Goal: Information Seeking & Learning: Learn about a topic

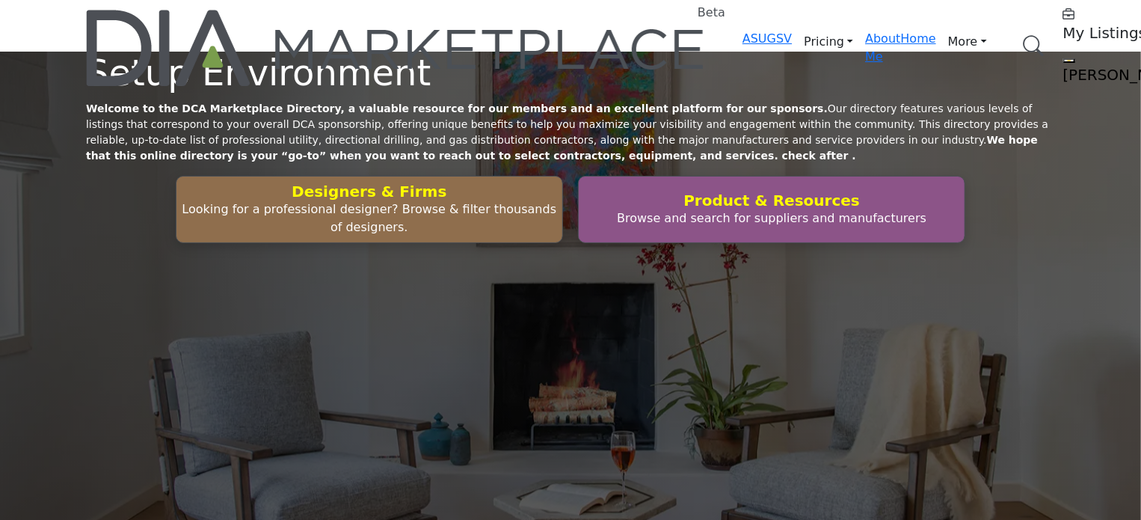
click at [0, 0] on link "Browse Categories" at bounding box center [0, 0] width 0 height 0
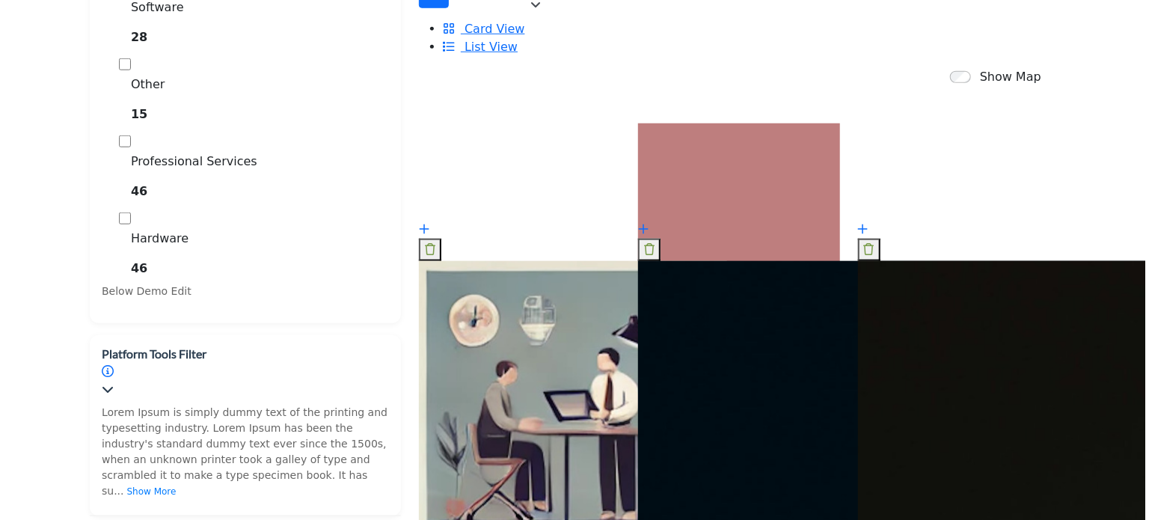
scroll to position [822, 0]
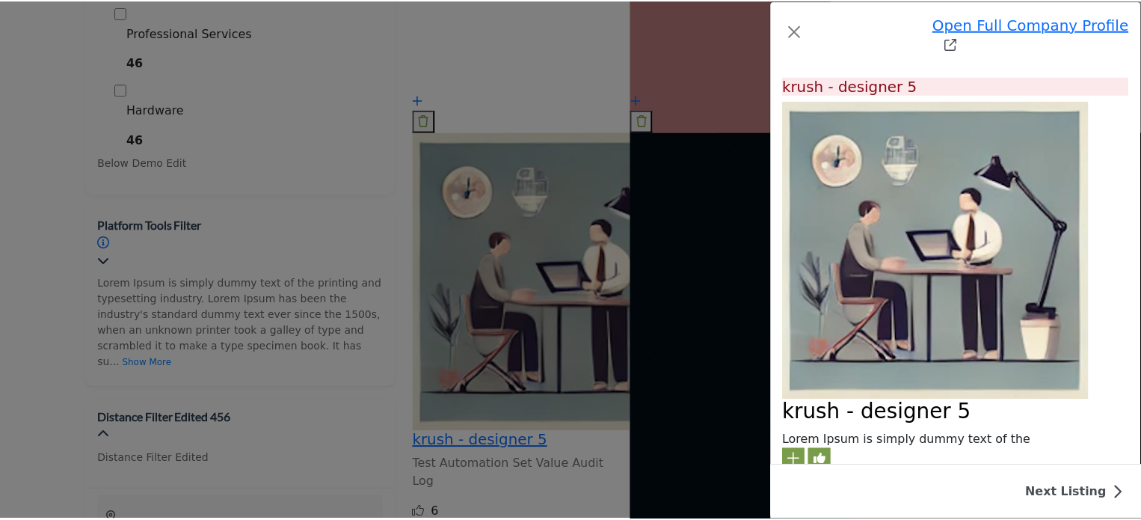
scroll to position [0, 0]
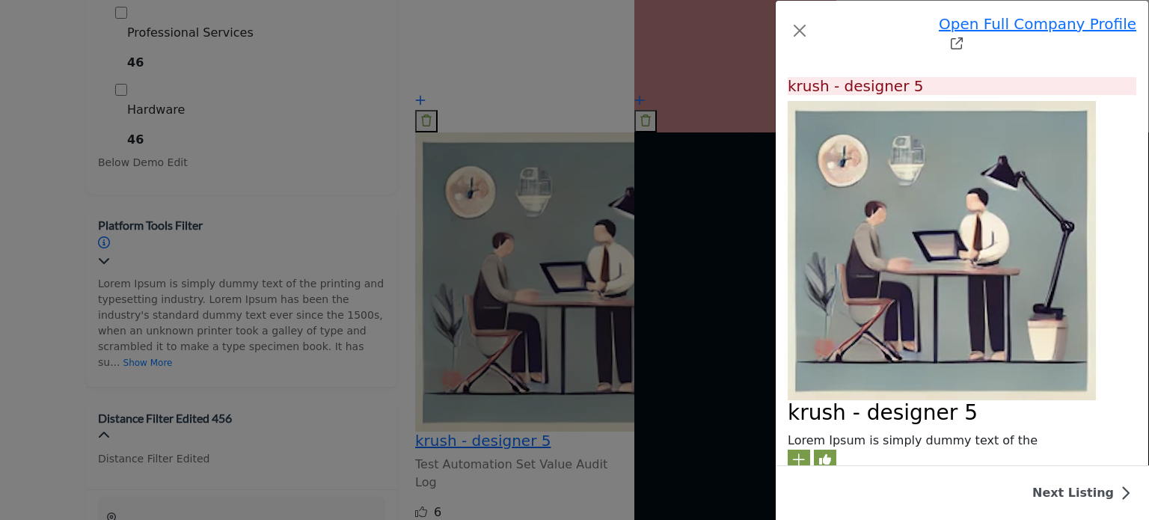
click at [73, 185] on div "Open Full Company Profile krush - designer 5 Badge 1 Badge 1 Badge 1 Badge 1 Ba…" at bounding box center [574, 260] width 1149 height 520
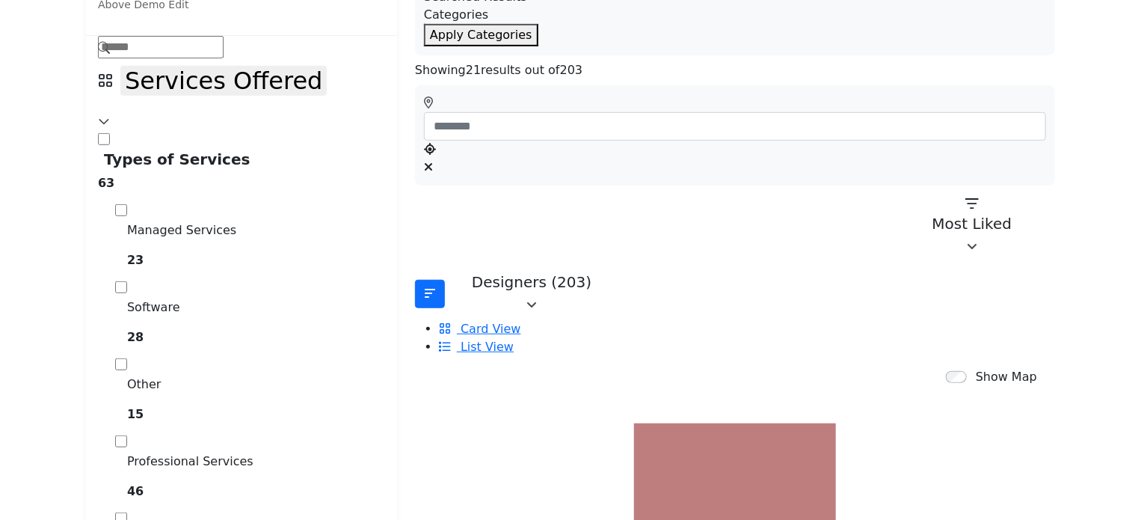
scroll to position [374, 0]
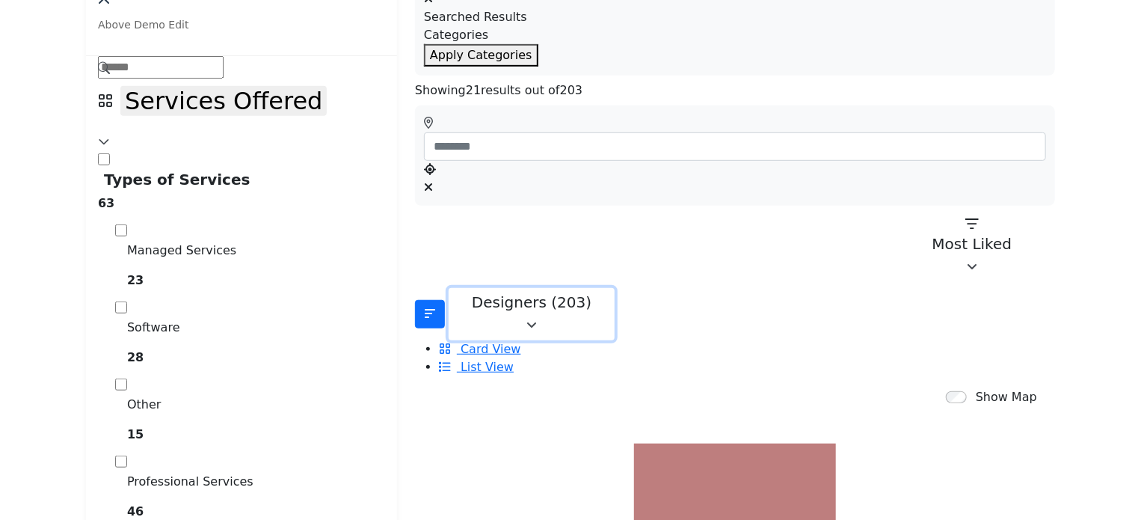
click at [537, 319] on icon "button" at bounding box center [531, 325] width 10 height 12
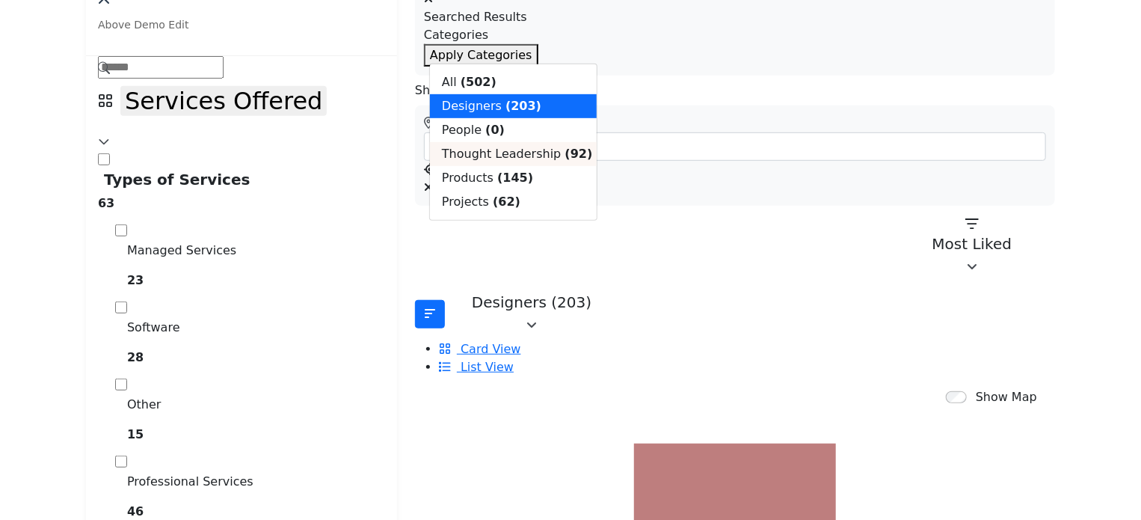
click at [496, 161] on span "Thought Leadership" at bounding box center [501, 154] width 119 height 14
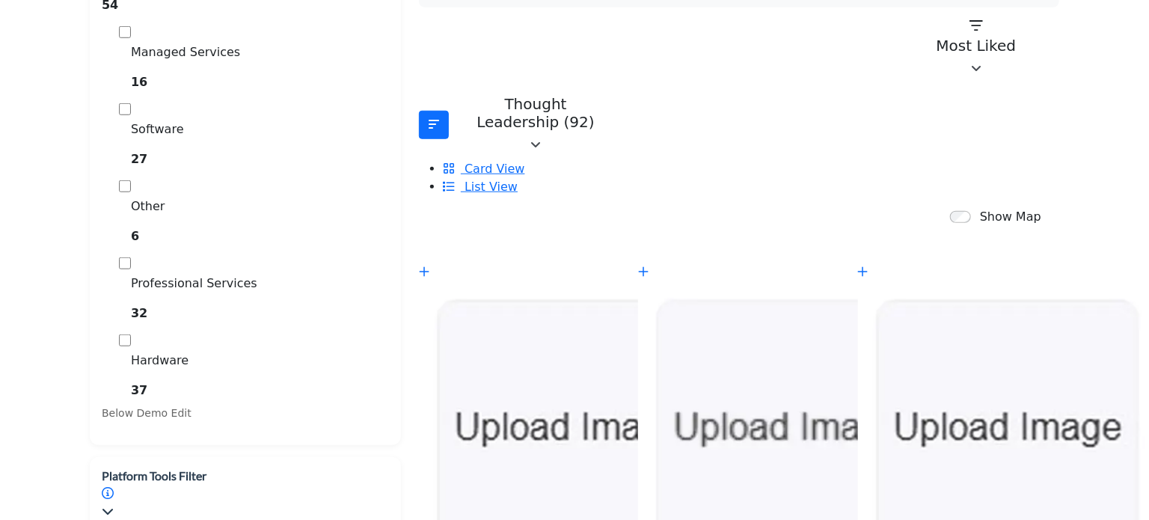
scroll to position [598, 0]
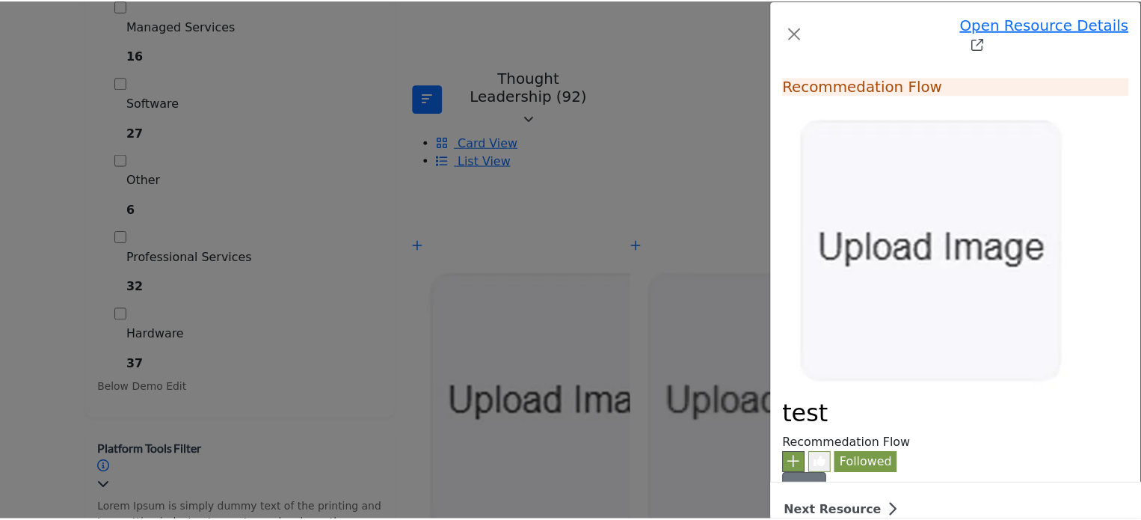
scroll to position [0, 0]
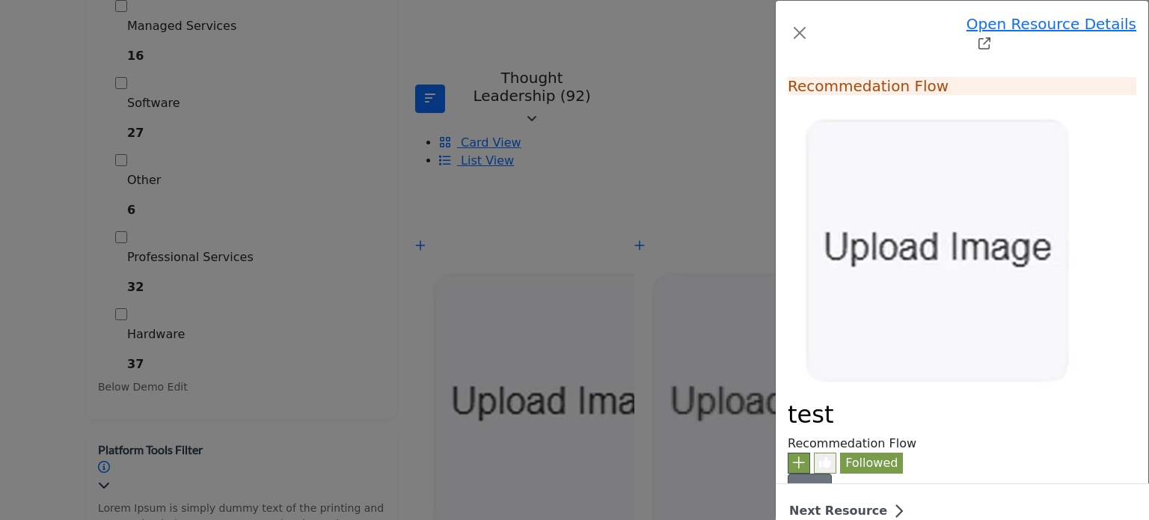
click at [132, 94] on div "Open Resource Details test Follow Followed test" at bounding box center [574, 260] width 1149 height 520
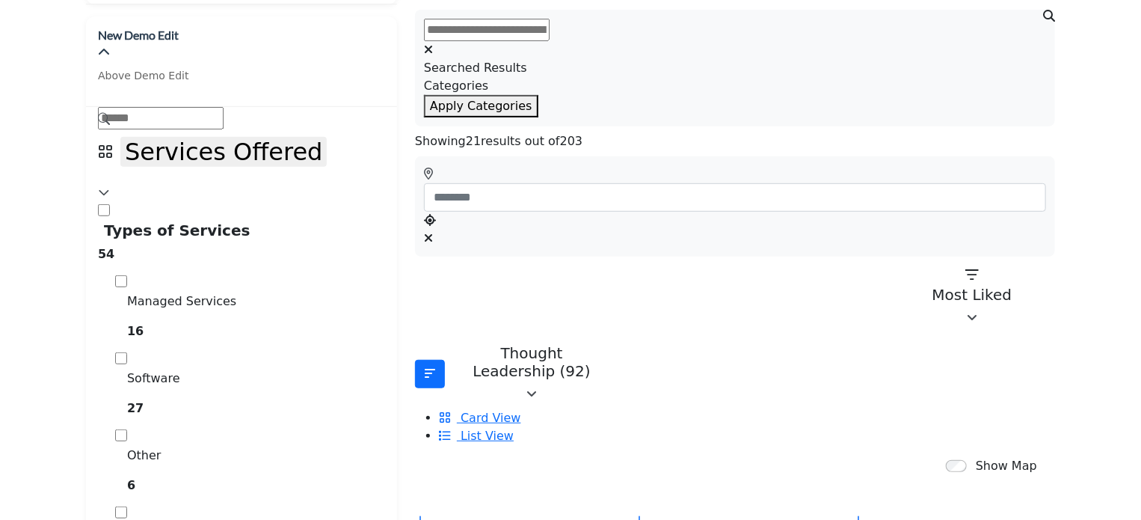
scroll to position [299, 0]
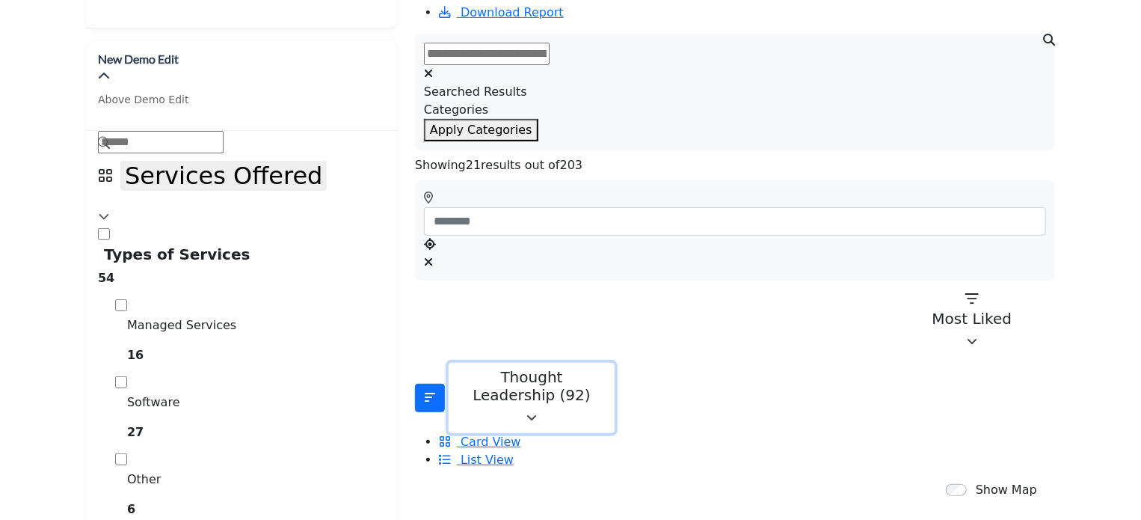
click at [537, 412] on icon "button" at bounding box center [531, 418] width 10 height 12
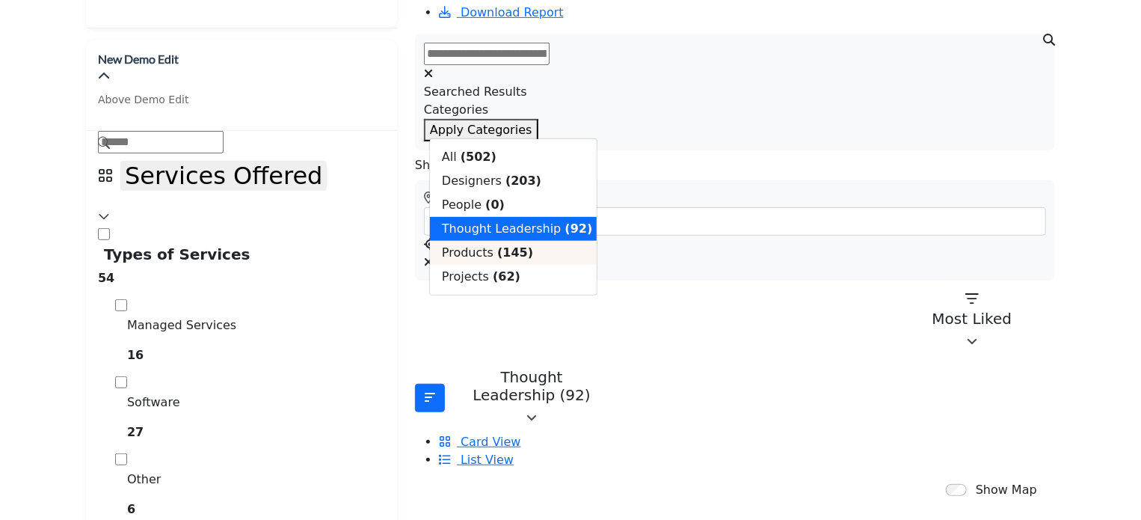
click at [482, 259] on span "Products" at bounding box center [468, 252] width 52 height 14
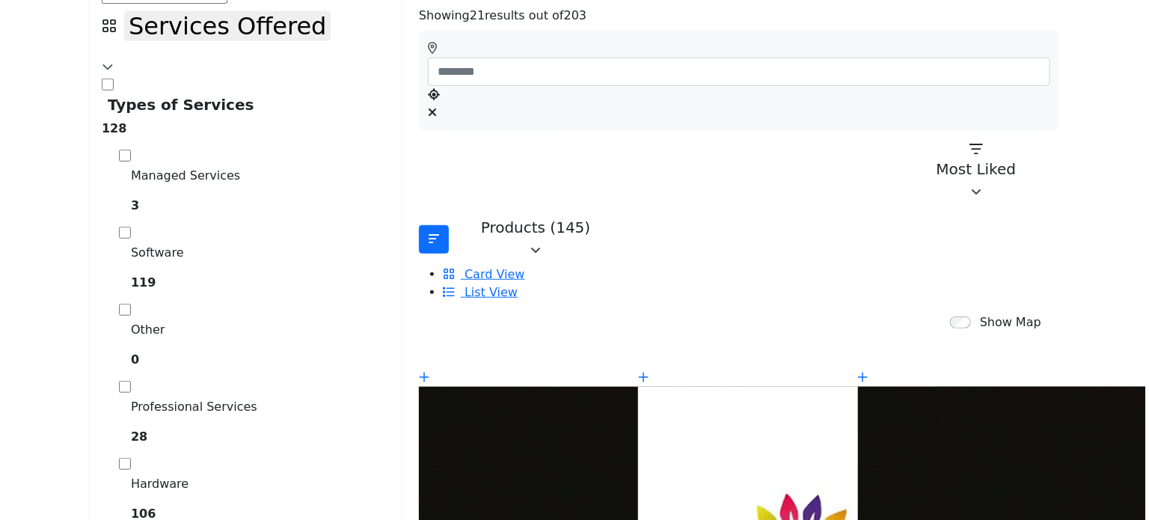
scroll to position [523, 0]
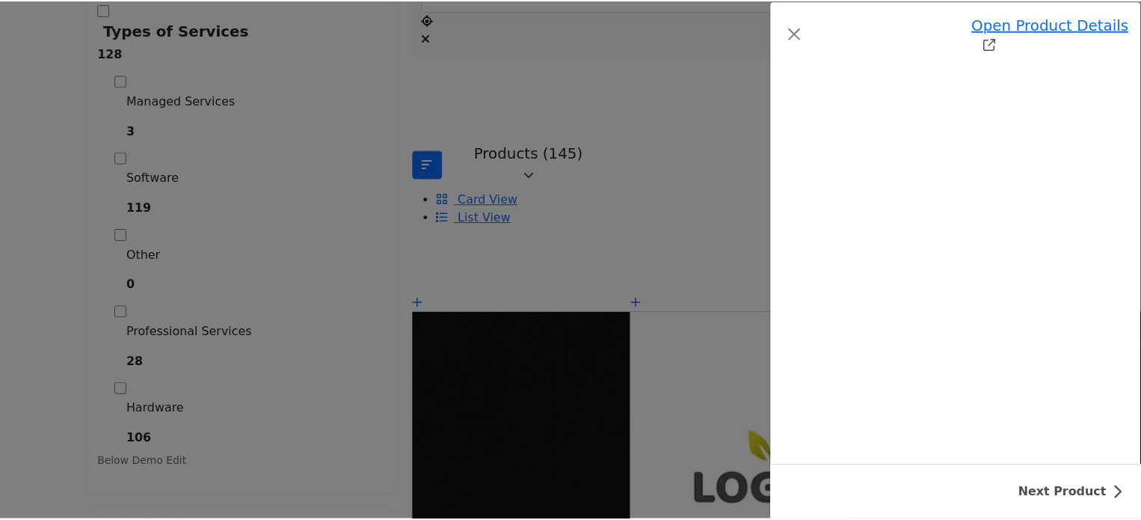
scroll to position [425, 0]
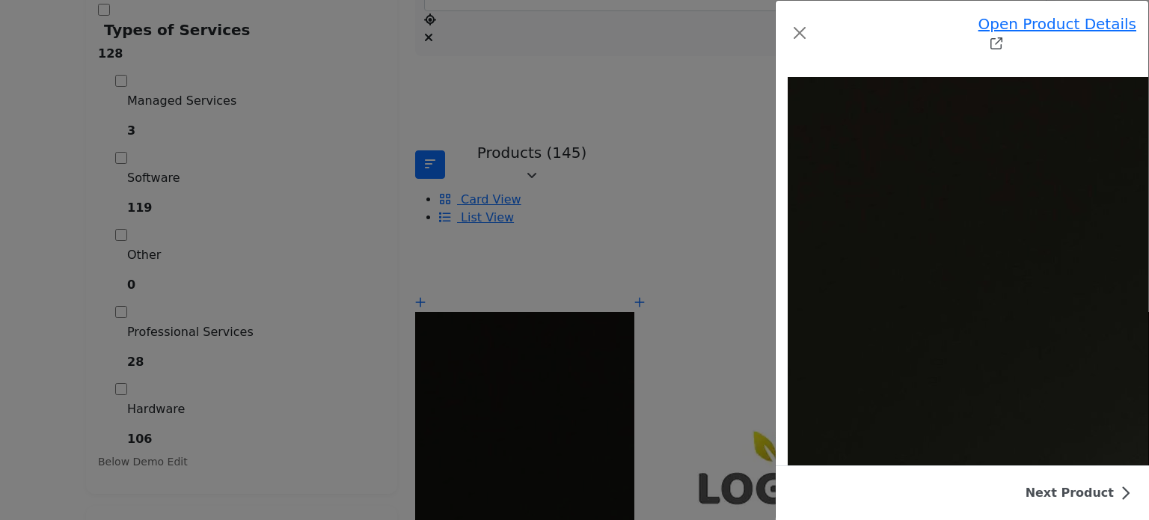
click at [143, 178] on div "Open Product Details 3Play Media Captioning Follow Followed Recommend" at bounding box center [574, 260] width 1149 height 520
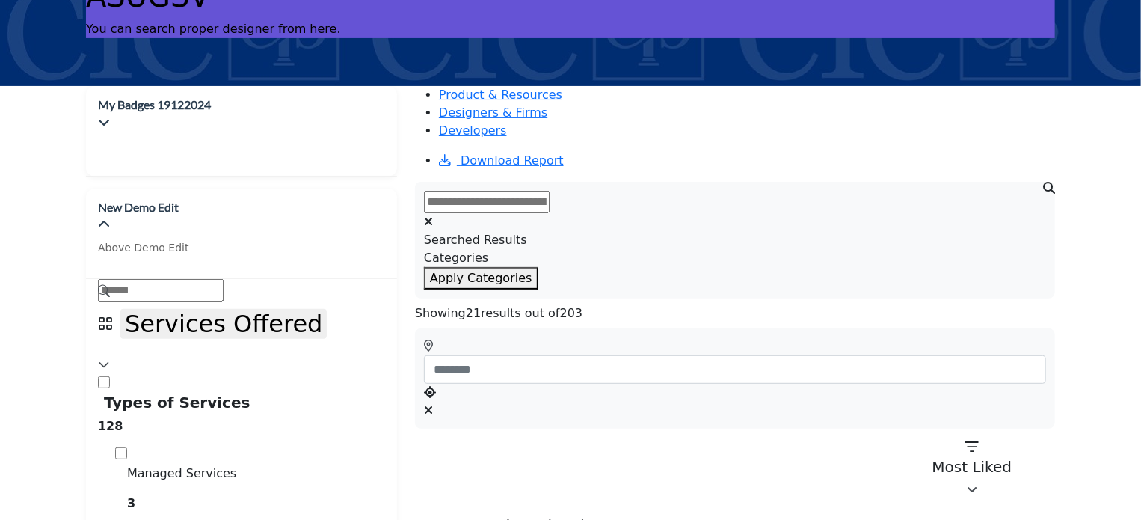
scroll to position [150, 0]
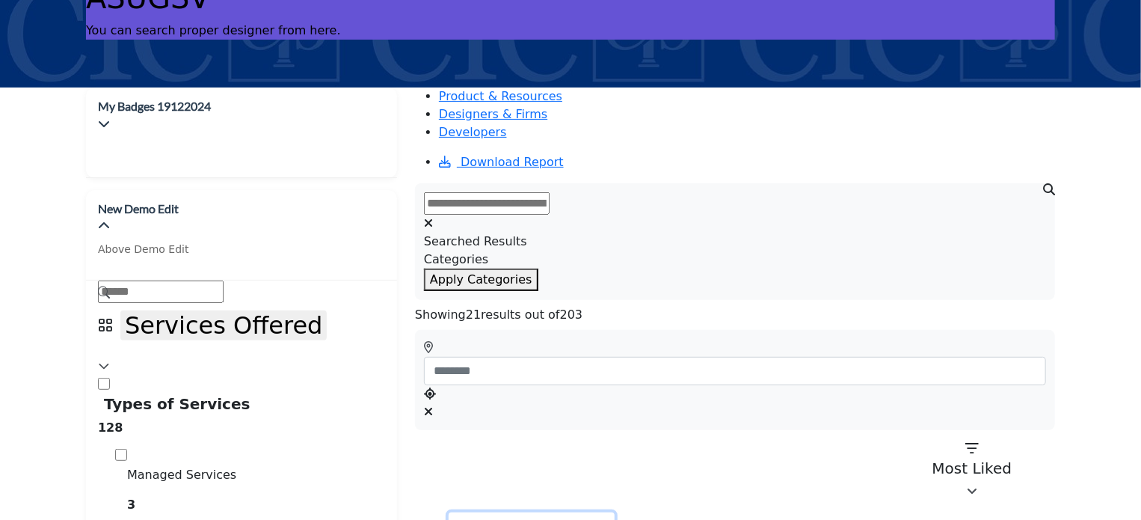
drag, startPoint x: 579, startPoint y: 257, endPoint x: 574, endPoint y: 272, distance: 15.6
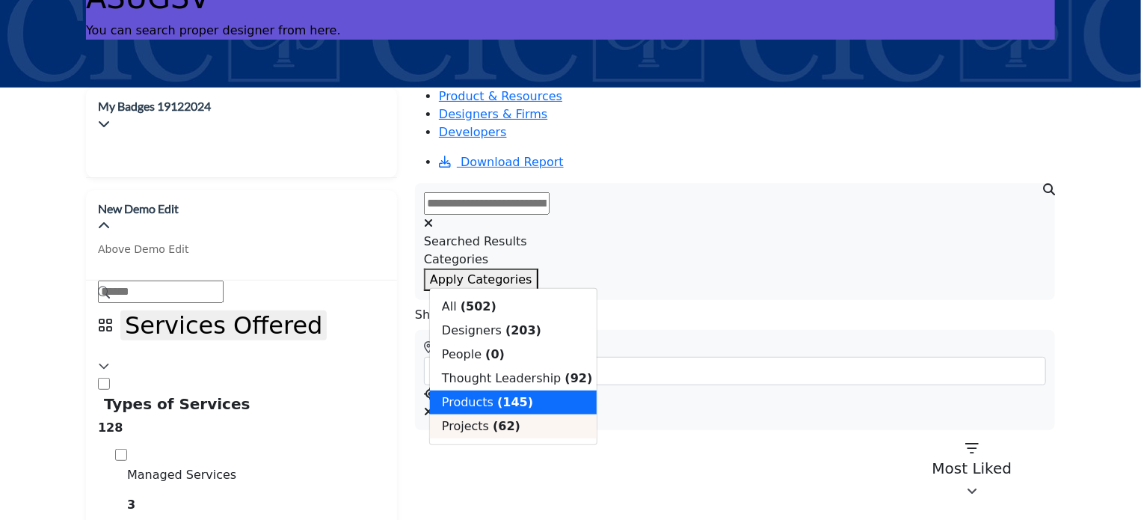
click at [493, 433] on b "(62)" at bounding box center [507, 426] width 28 height 14
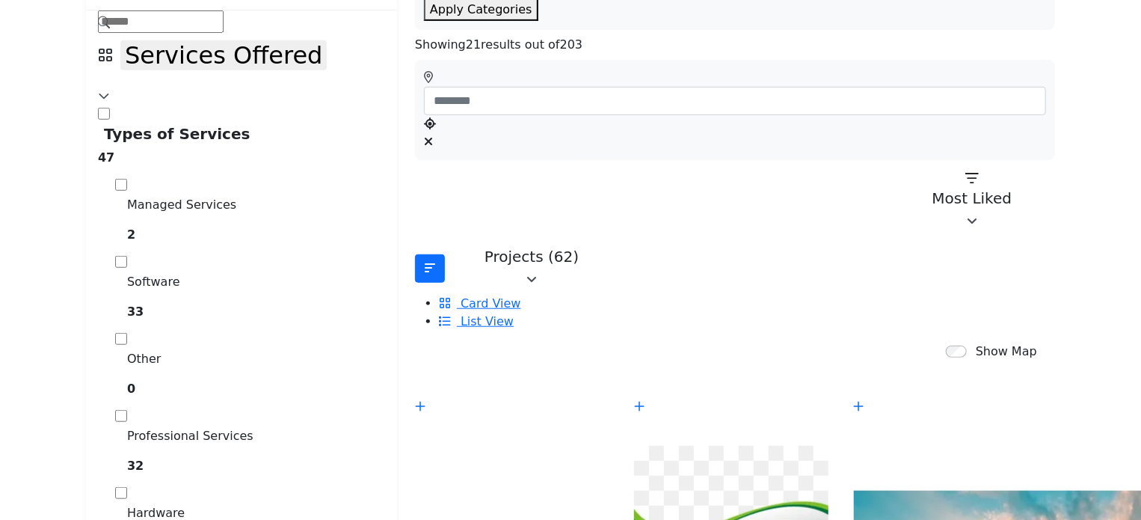
scroll to position [449, 0]
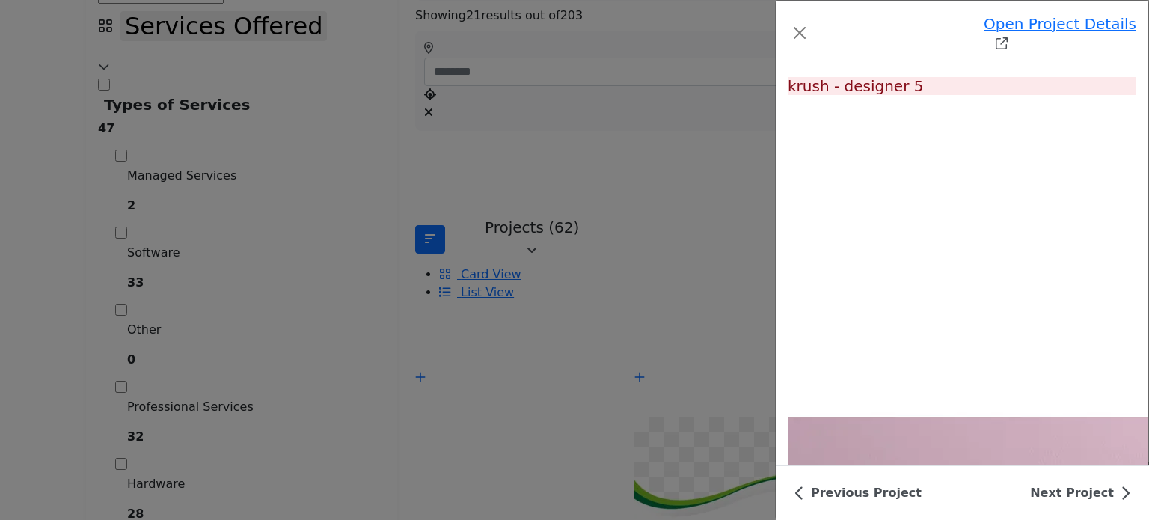
click at [147, 304] on div "Open Project Details test project Follow Followed Recommended Likes" at bounding box center [574, 260] width 1149 height 520
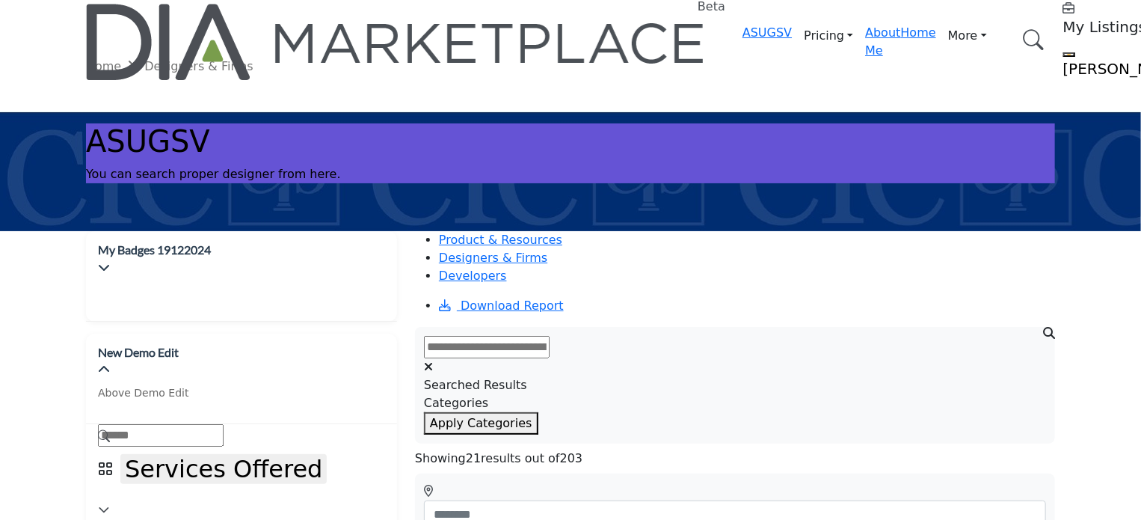
scroll to position [0, 0]
